Goal: Information Seeking & Learning: Learn about a topic

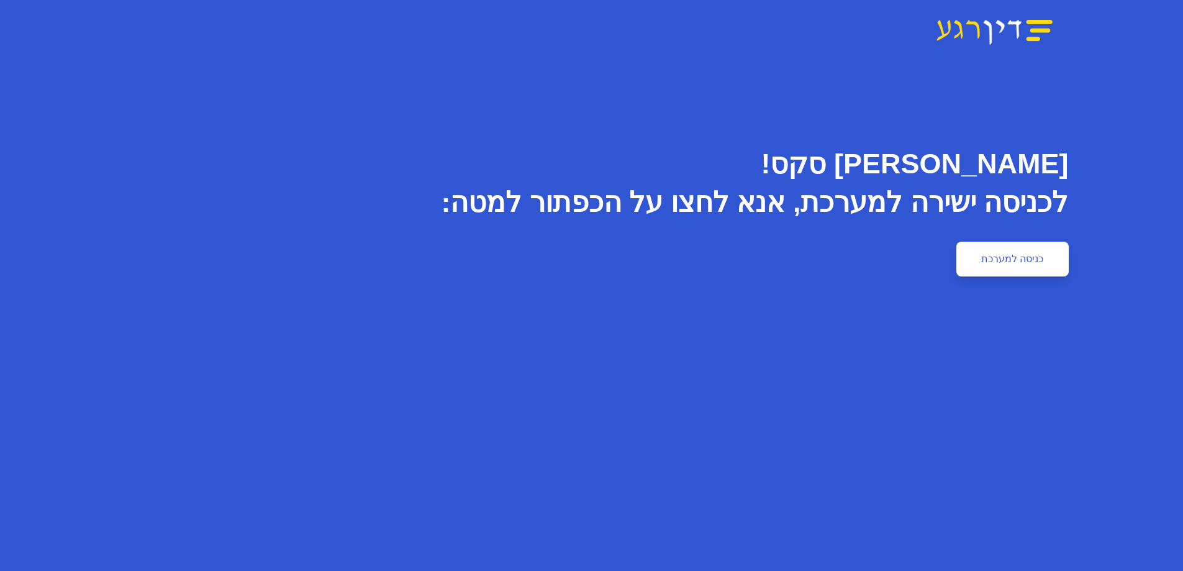
click at [993, 248] on link "כניסה למערכת" at bounding box center [1012, 259] width 112 height 35
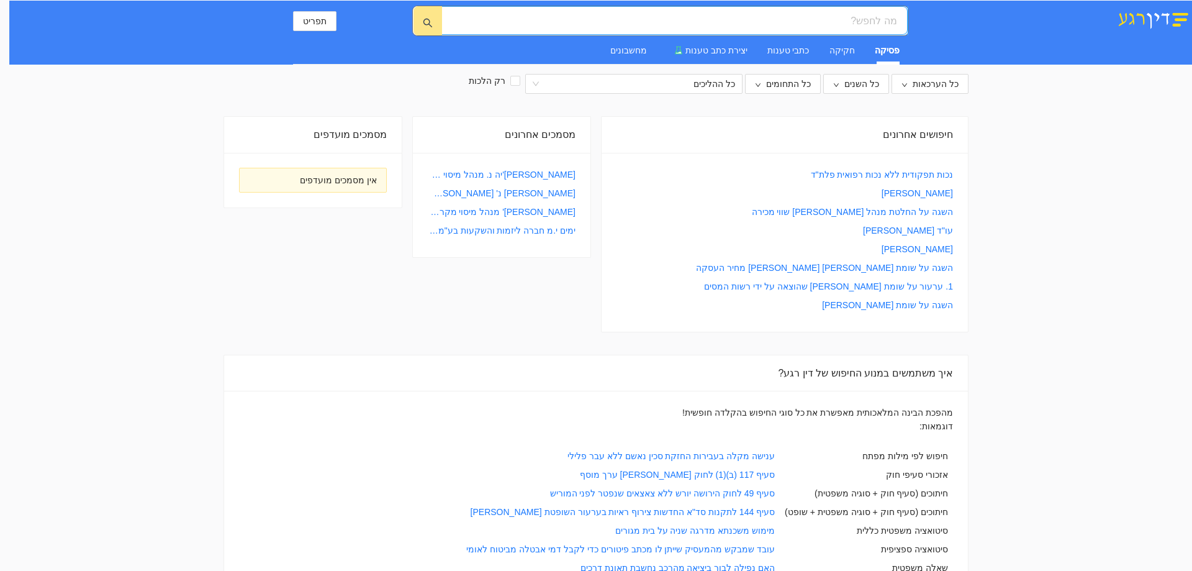
drag, startPoint x: 827, startPoint y: 20, endPoint x: 825, endPoint y: 29, distance: 9.4
click at [827, 22] on input "search" at bounding box center [679, 21] width 435 height 16
type input "תשלום דמי שכירות בתקופת המלחמה"
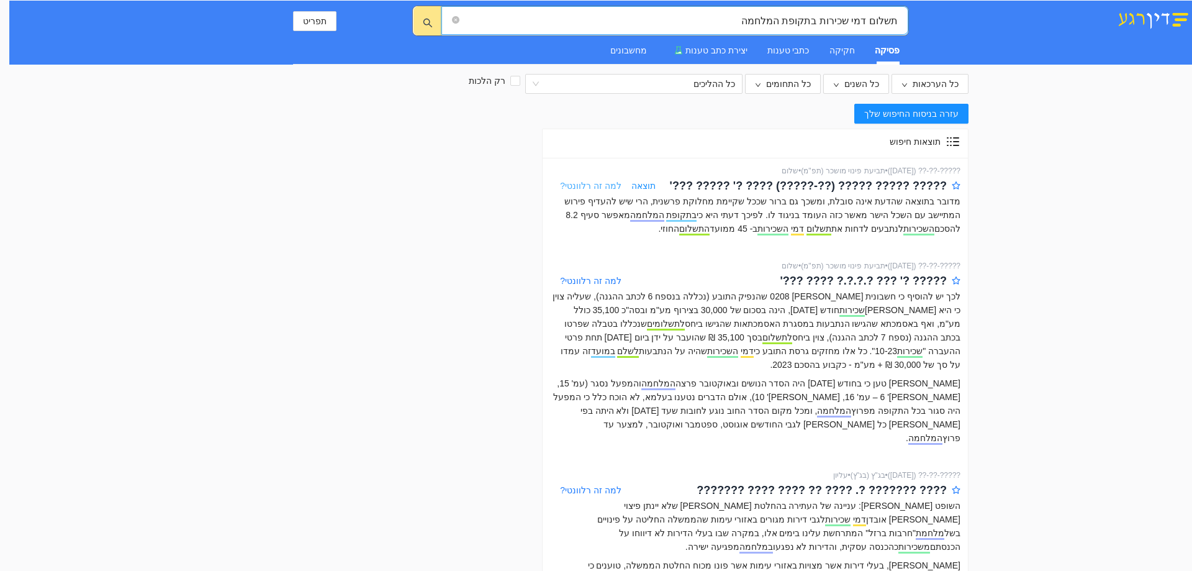
click at [588, 186] on span "למה זה רלוונטי?" at bounding box center [590, 186] width 61 height 10
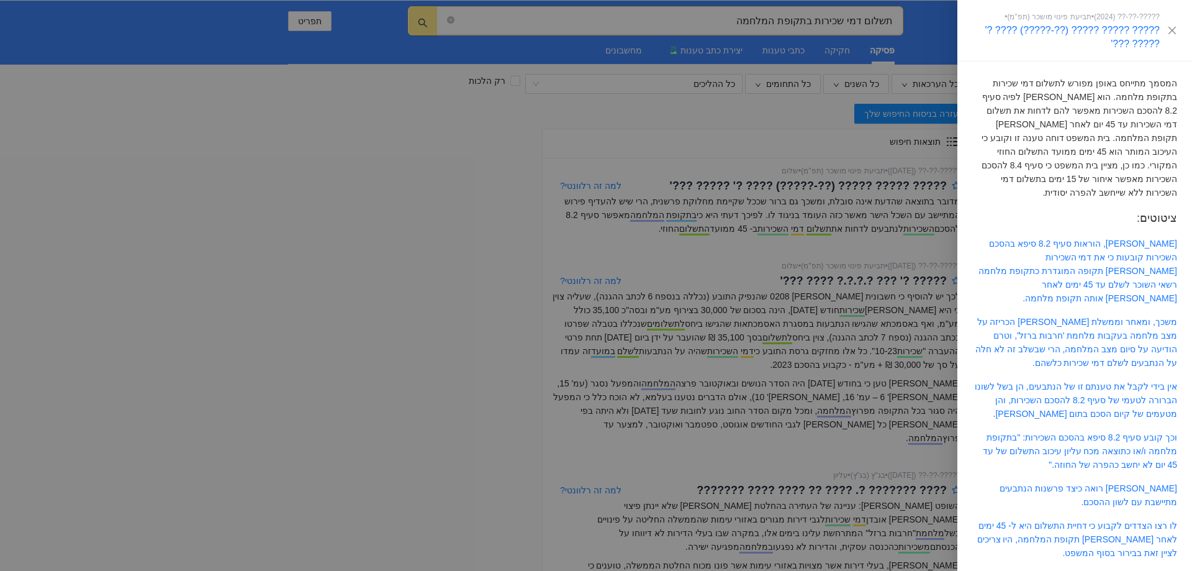
click at [689, 258] on div at bounding box center [596, 285] width 1192 height 571
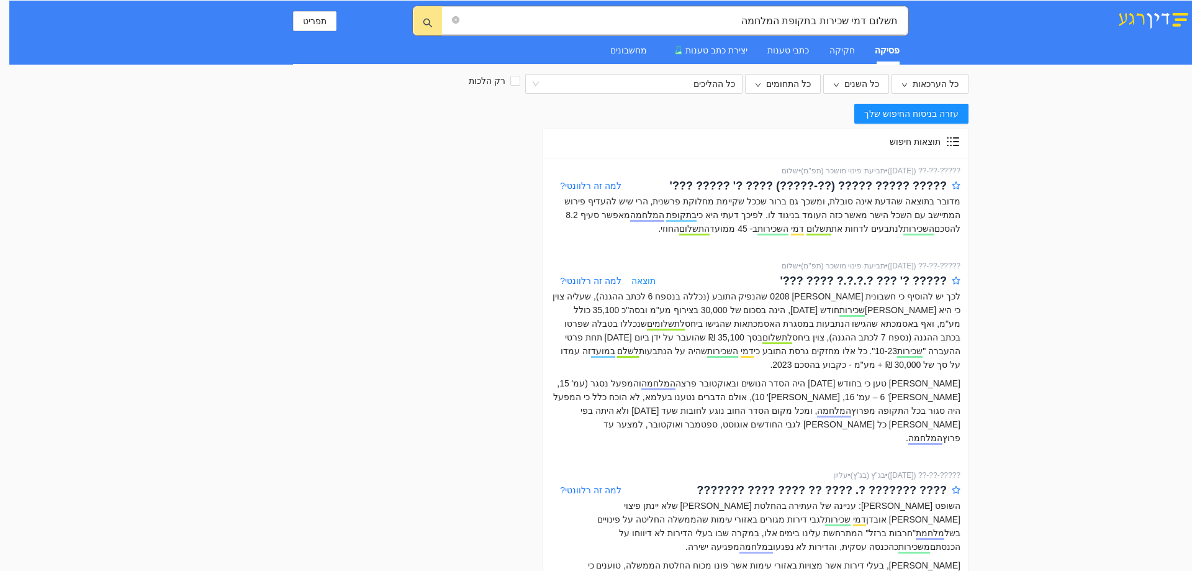
click at [645, 279] on span "תוצאה" at bounding box center [644, 281] width 24 height 14
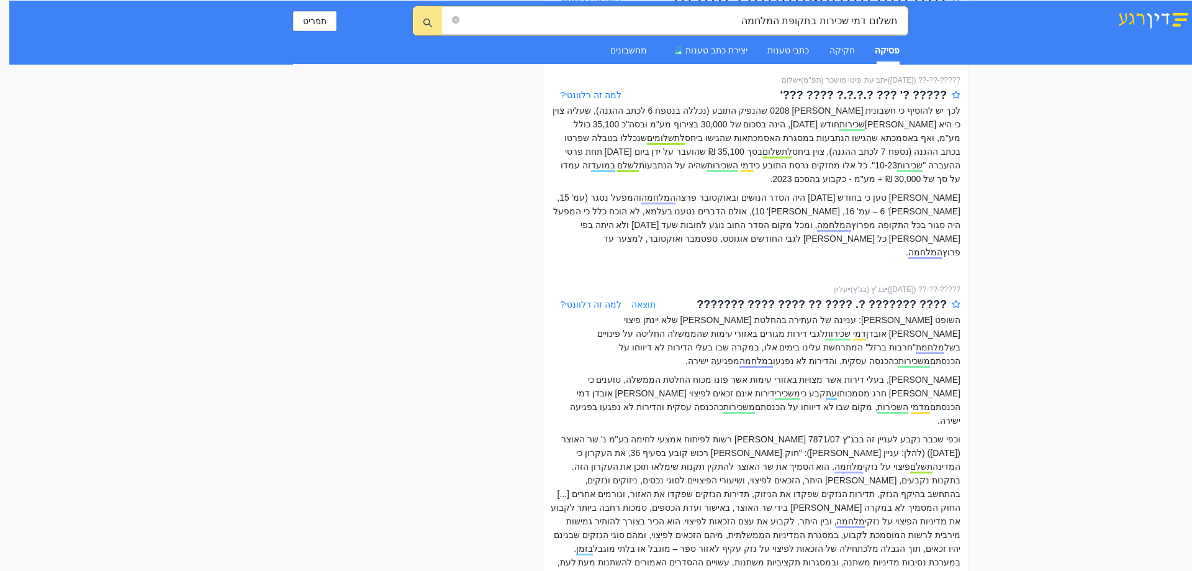
scroll to position [186, 0]
click at [645, 297] on span "תוצאה" at bounding box center [644, 304] width 24 height 14
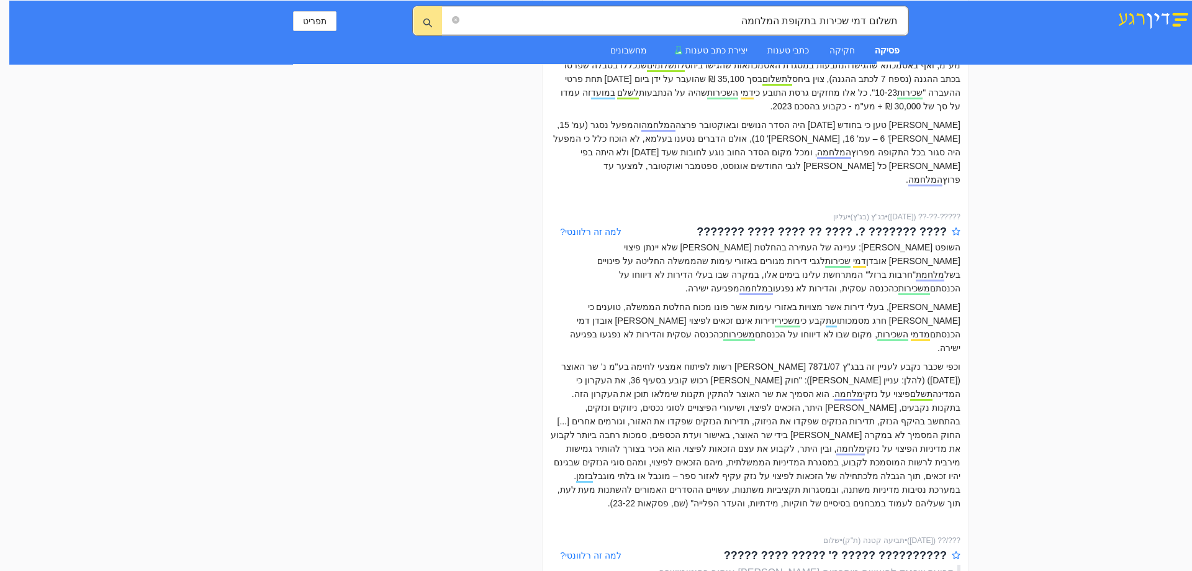
scroll to position [311, 0]
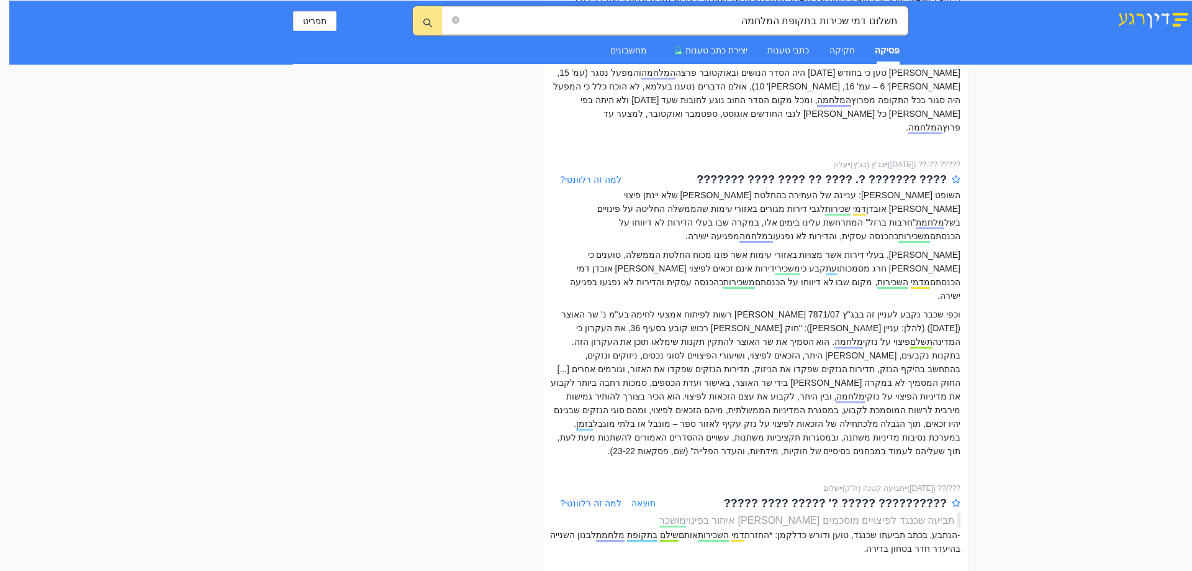
click at [641, 496] on span "תוצאה" at bounding box center [644, 503] width 24 height 14
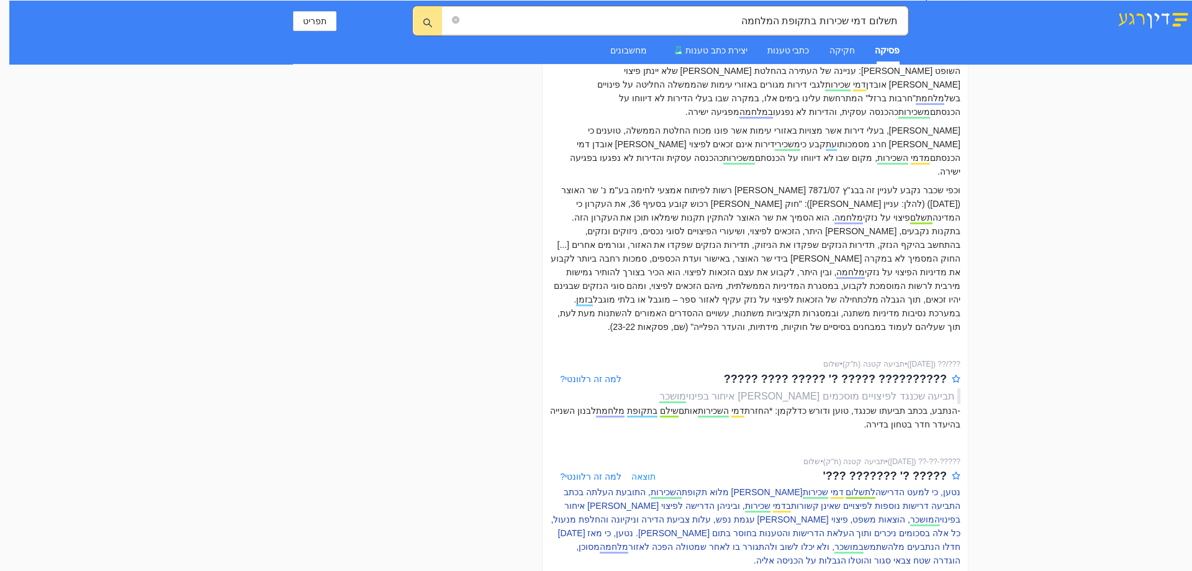
scroll to position [497, 0]
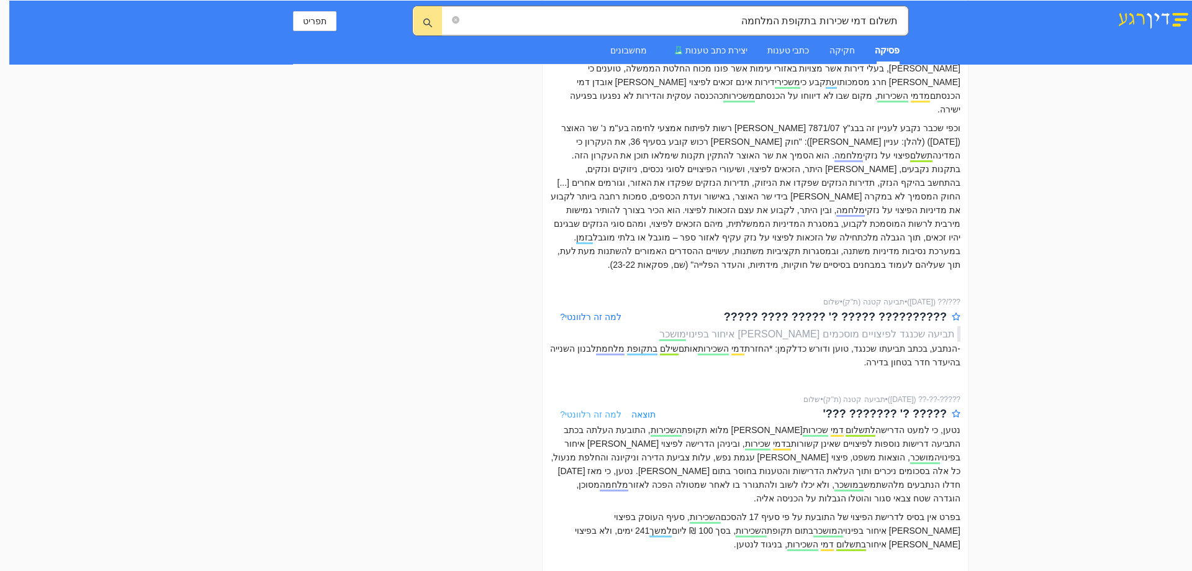
click at [602, 409] on span "למה זה רלוונטי?" at bounding box center [590, 414] width 61 height 10
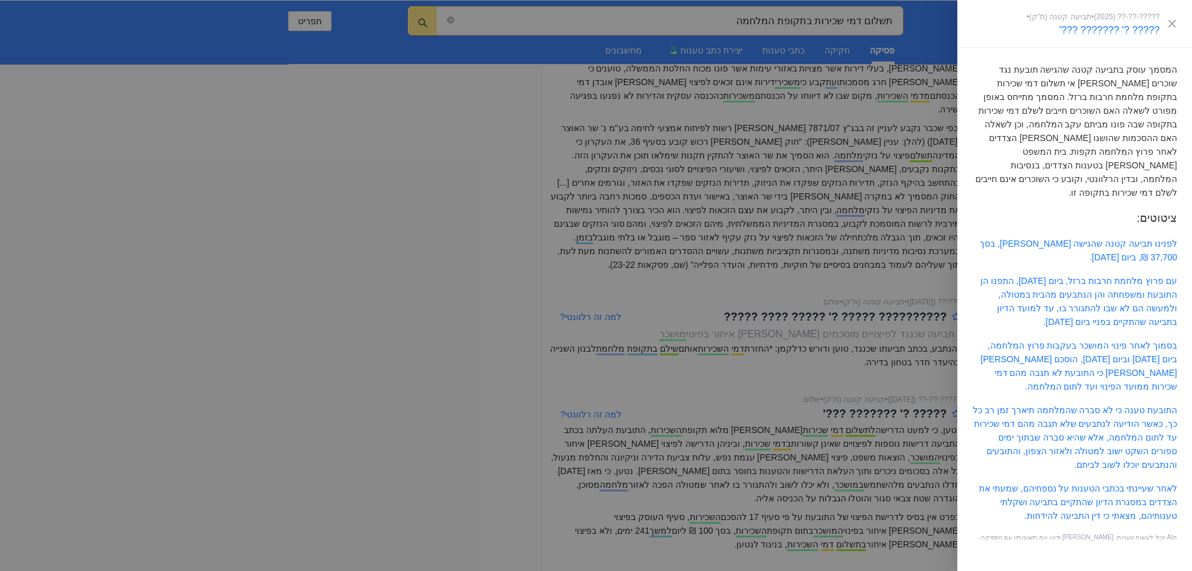
click at [705, 353] on div at bounding box center [596, 285] width 1192 height 571
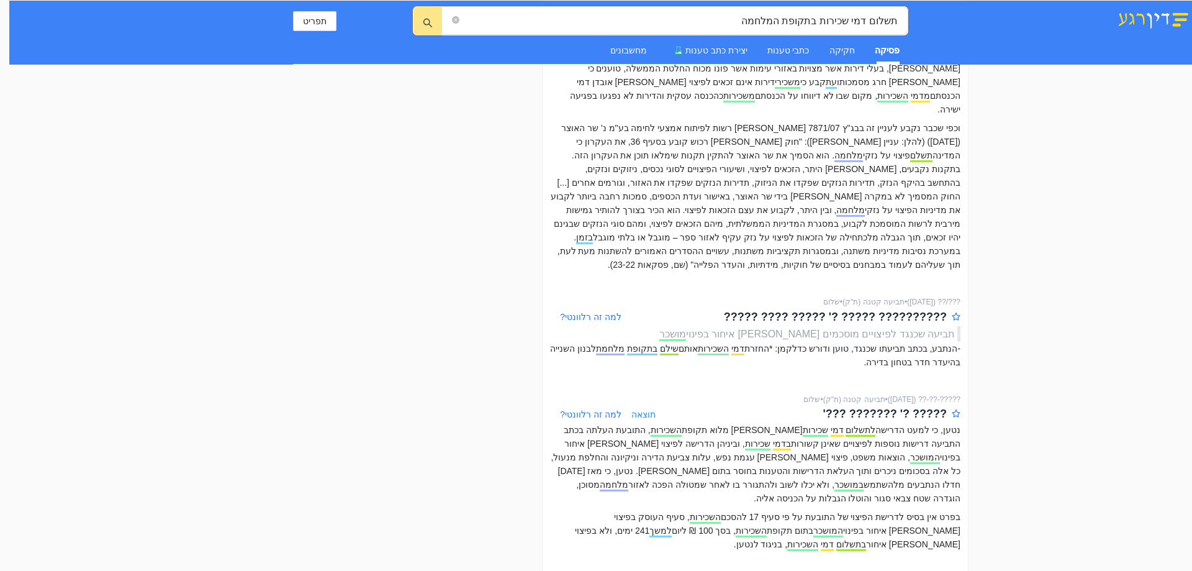
click at [647, 407] on span "תוצאה" at bounding box center [644, 414] width 24 height 14
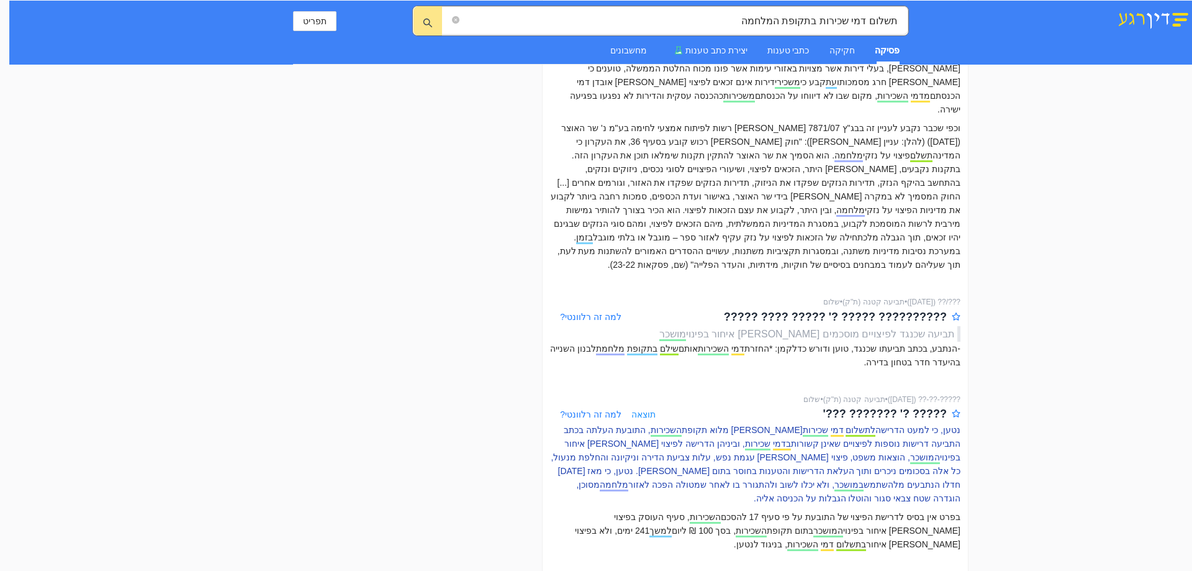
click at [842, 423] on p "נטען, כי למעט הדרישה לתשלום דמי שכירות [PERSON_NAME] מלוא תקופת השכירות , התובע…" at bounding box center [755, 464] width 411 height 82
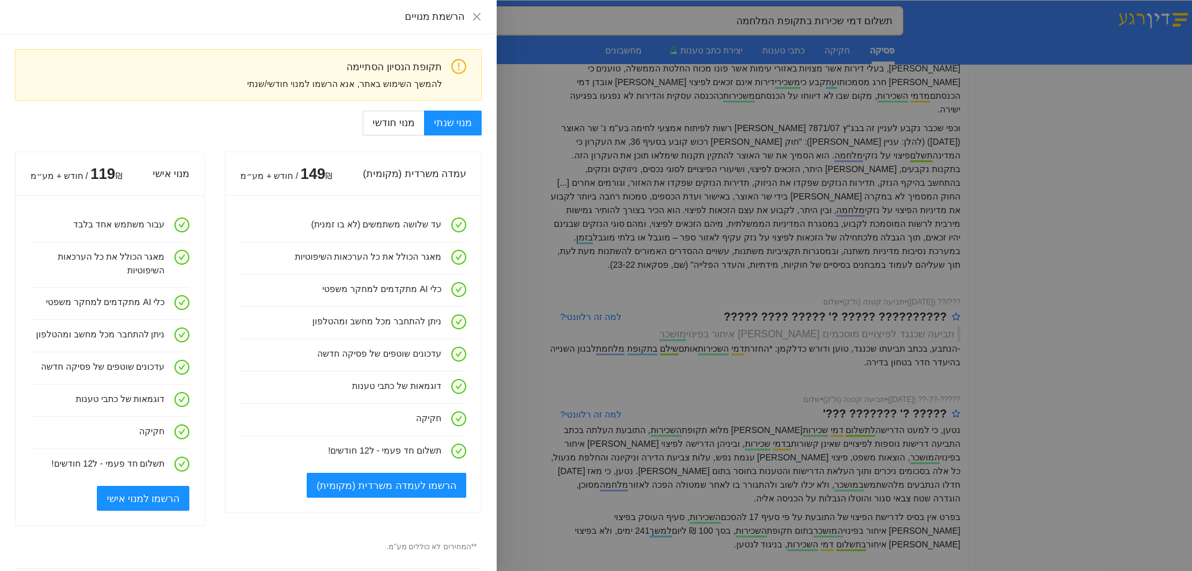
click at [804, 395] on div at bounding box center [596, 285] width 1192 height 571
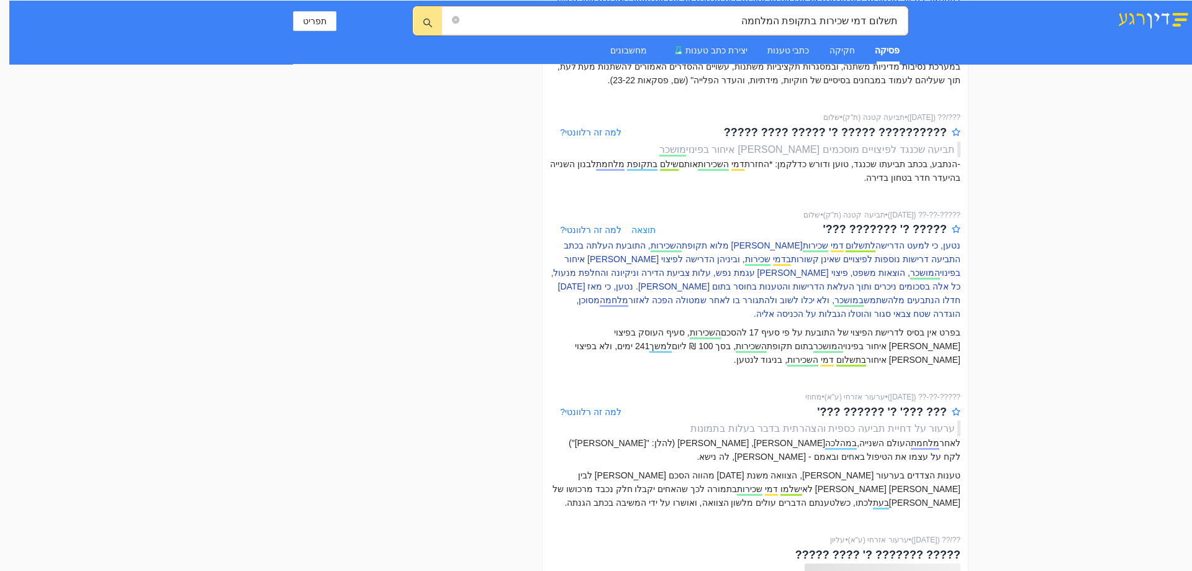
scroll to position [683, 0]
